Goal: Check status: Check status

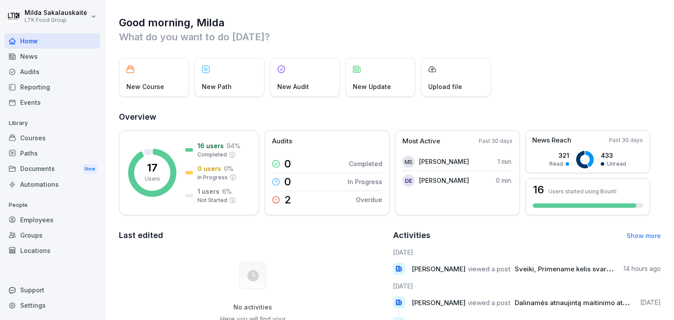
click at [40, 220] on div "Employees" at bounding box center [52, 219] width 96 height 15
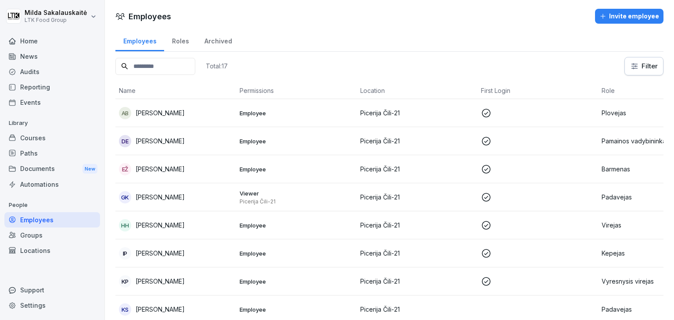
scroll to position [44, 0]
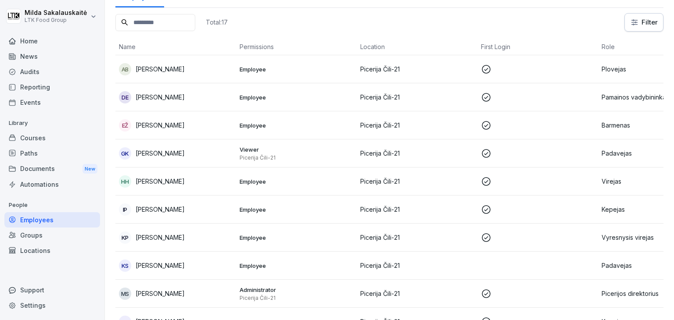
click at [358, 266] on td "Picerija Čili-21" at bounding box center [417, 266] width 121 height 28
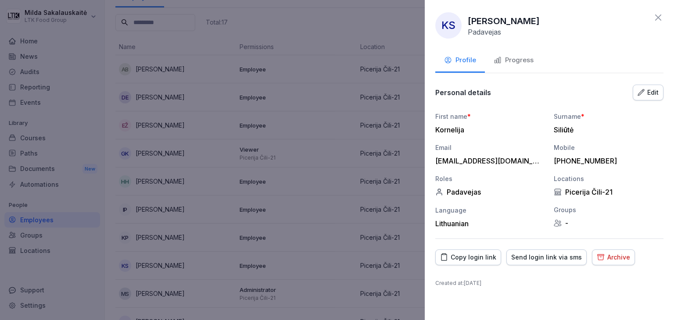
click at [525, 69] on button "Progress" at bounding box center [514, 61] width 58 height 24
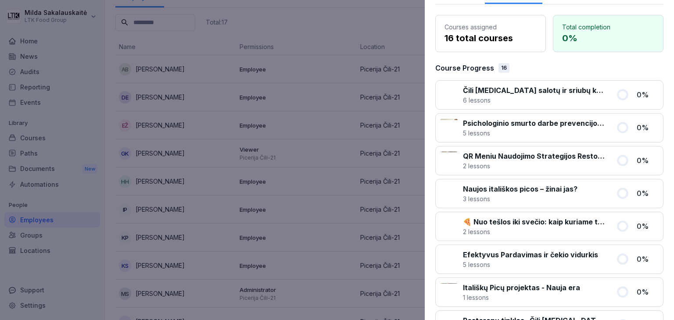
scroll to position [0, 0]
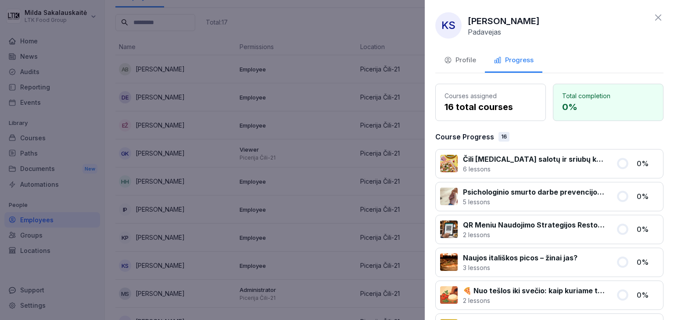
click at [653, 13] on icon at bounding box center [658, 17] width 11 height 11
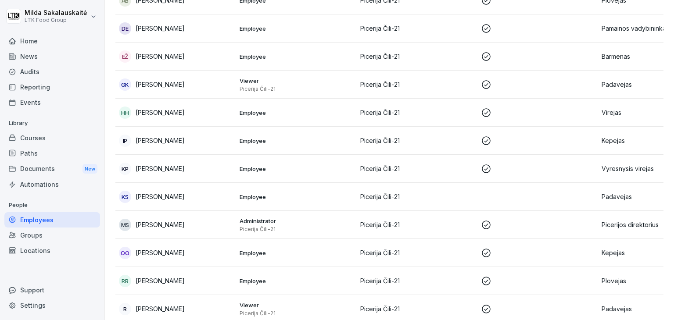
scroll to position [176, 0]
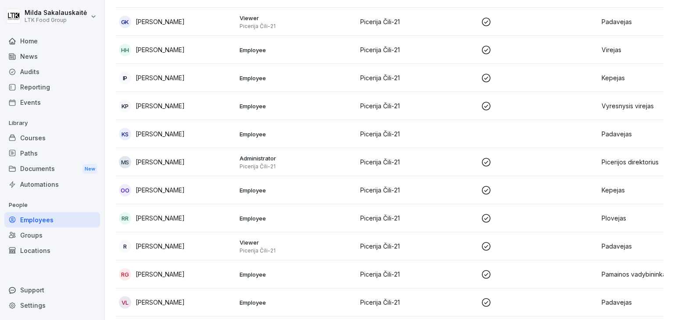
click at [155, 248] on p "[PERSON_NAME]" at bounding box center [160, 246] width 49 height 9
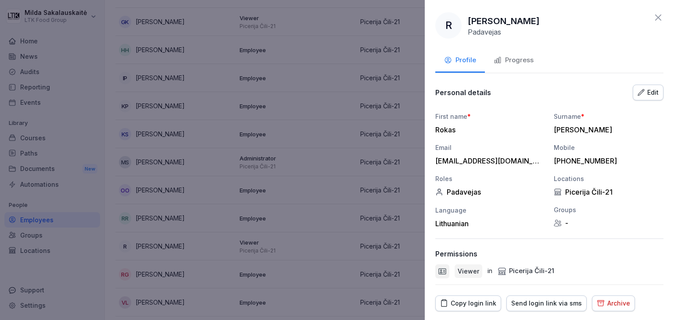
click at [653, 18] on icon at bounding box center [658, 17] width 11 height 11
